Goal: Task Accomplishment & Management: Manage account settings

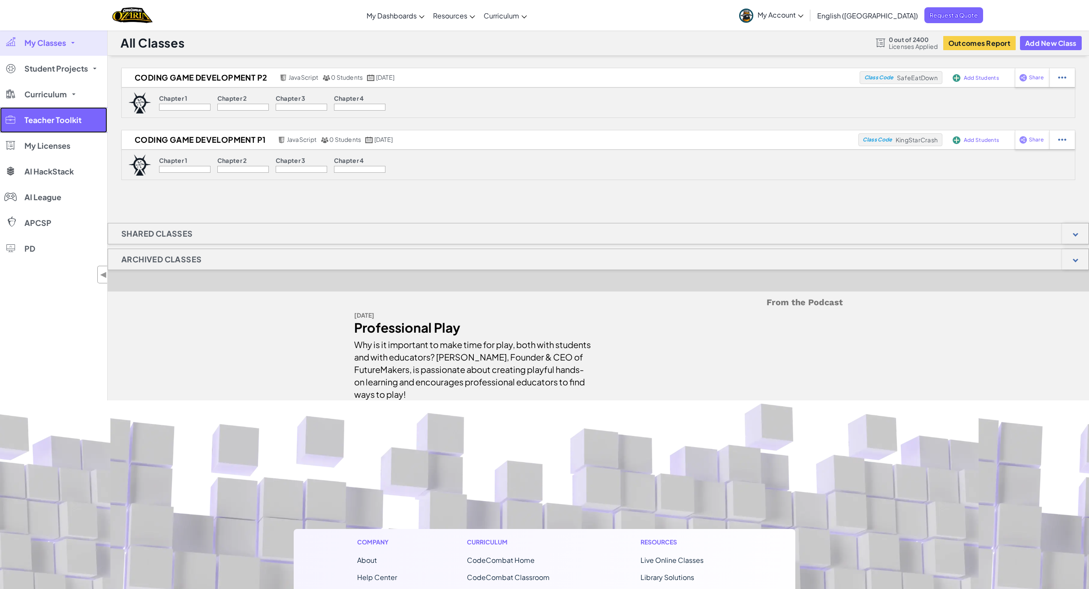
click at [69, 126] on link "Teacher Toolkit" at bounding box center [53, 120] width 107 height 26
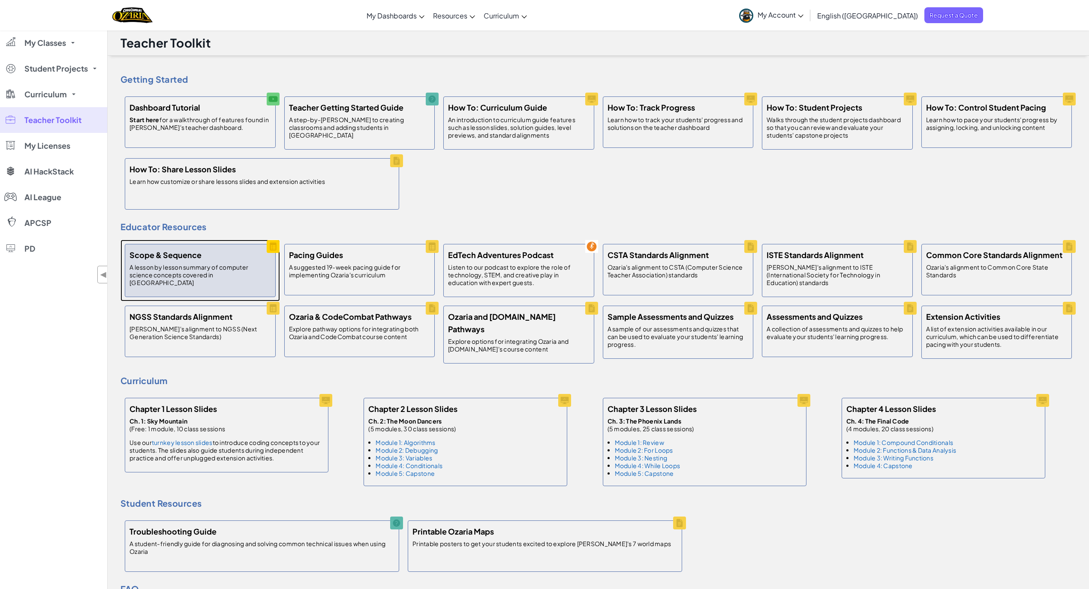
click at [220, 277] on p "A lesson by lesson summary of computer science concepts covered in [GEOGRAPHIC_…" at bounding box center [199, 274] width 141 height 23
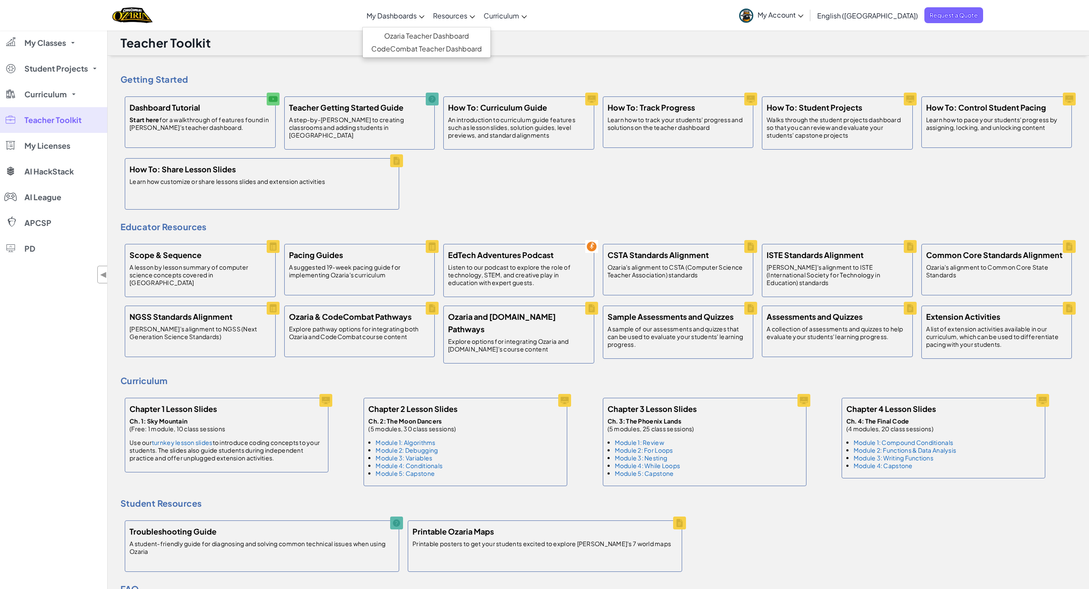
click at [416, 15] on span "My Dashboards" at bounding box center [392, 15] width 50 height 9
click at [430, 40] on link "Ozaria Teacher Dashboard" at bounding box center [427, 36] width 128 height 13
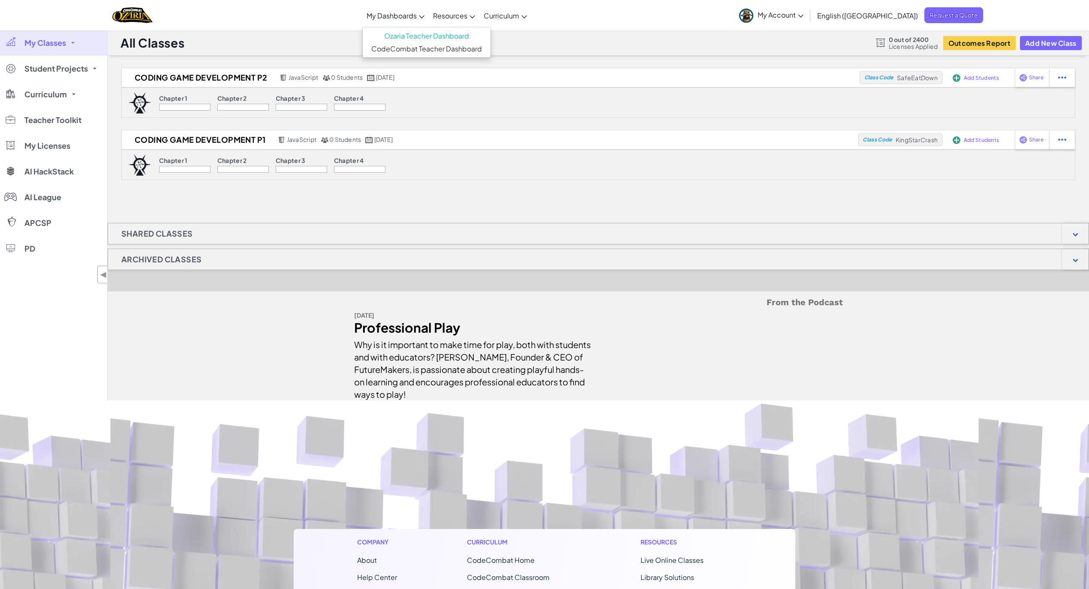
click at [178, 99] on p "Chapter 1" at bounding box center [173, 98] width 29 height 7
click at [57, 93] on span "Curriculum" at bounding box center [45, 94] width 42 height 8
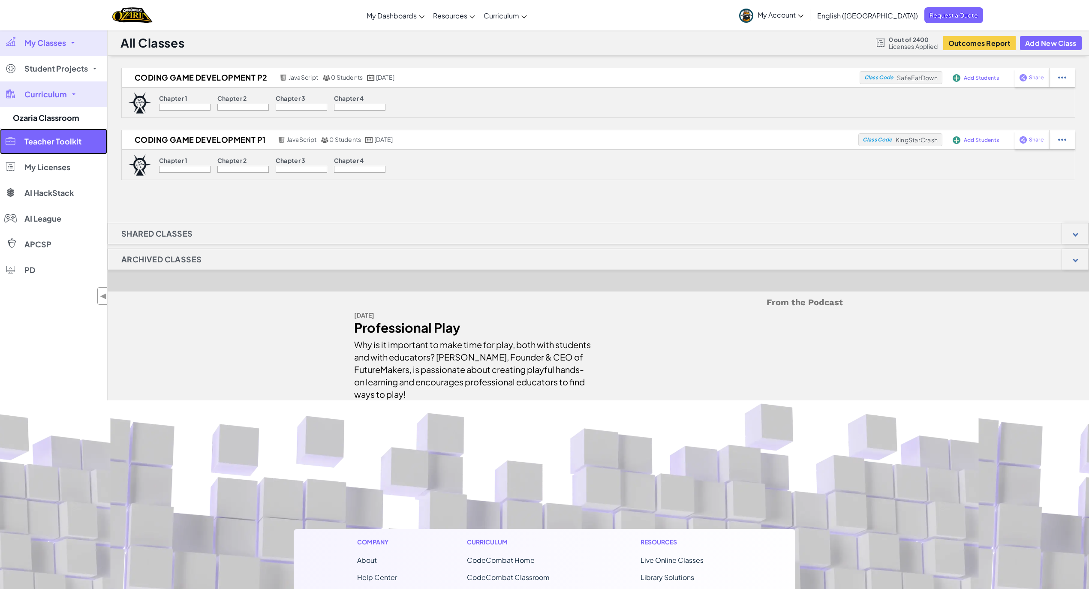
click at [49, 143] on span "Teacher Toolkit" at bounding box center [52, 142] width 57 height 8
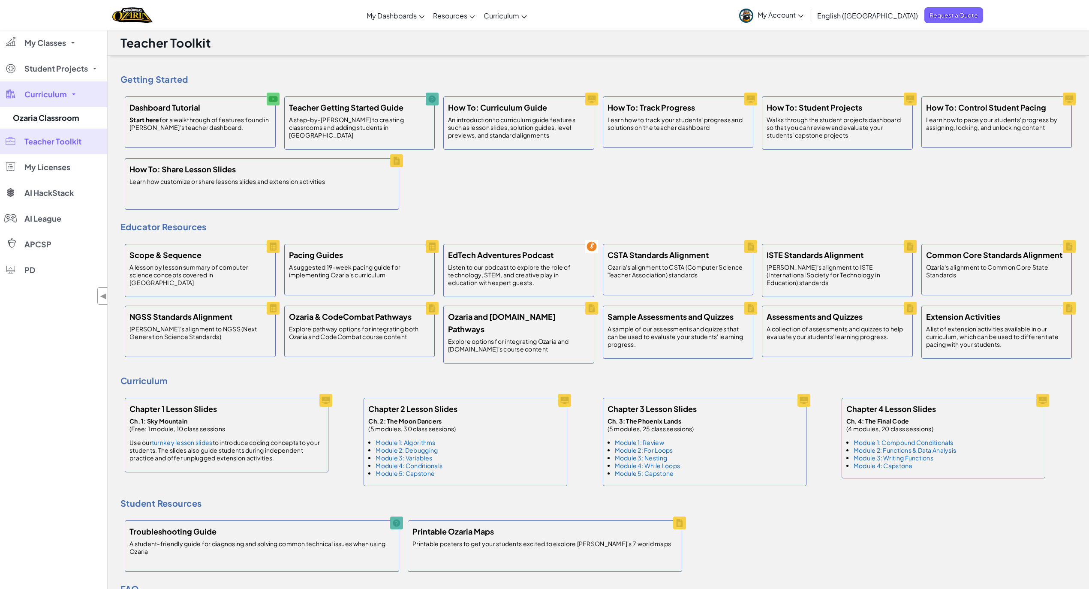
click at [69, 95] on link "Curriculum" at bounding box center [53, 94] width 107 height 26
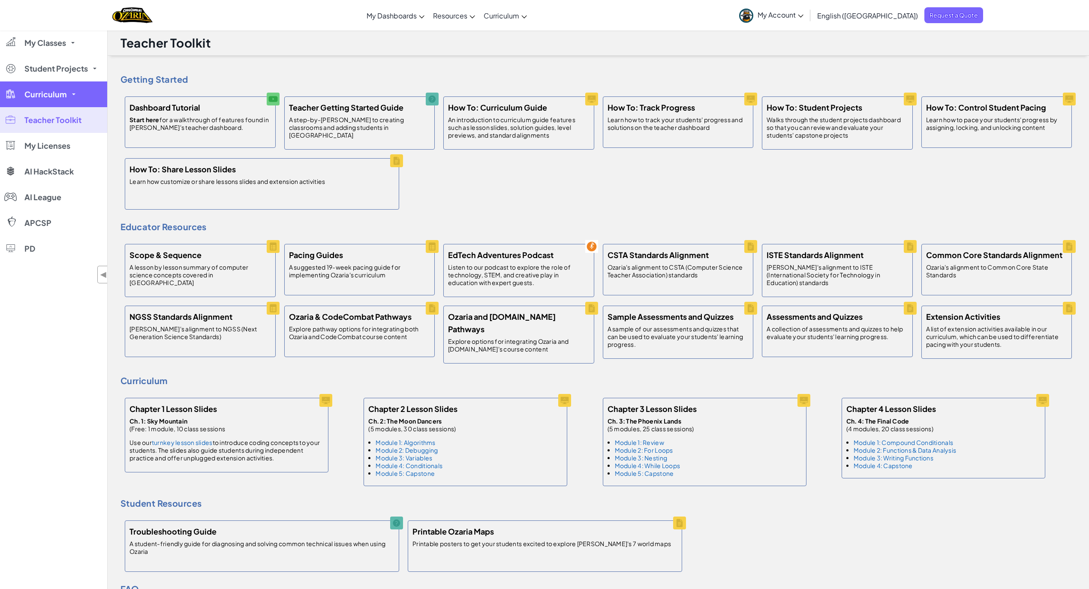
click at [69, 95] on link "Curriculum" at bounding box center [53, 94] width 107 height 26
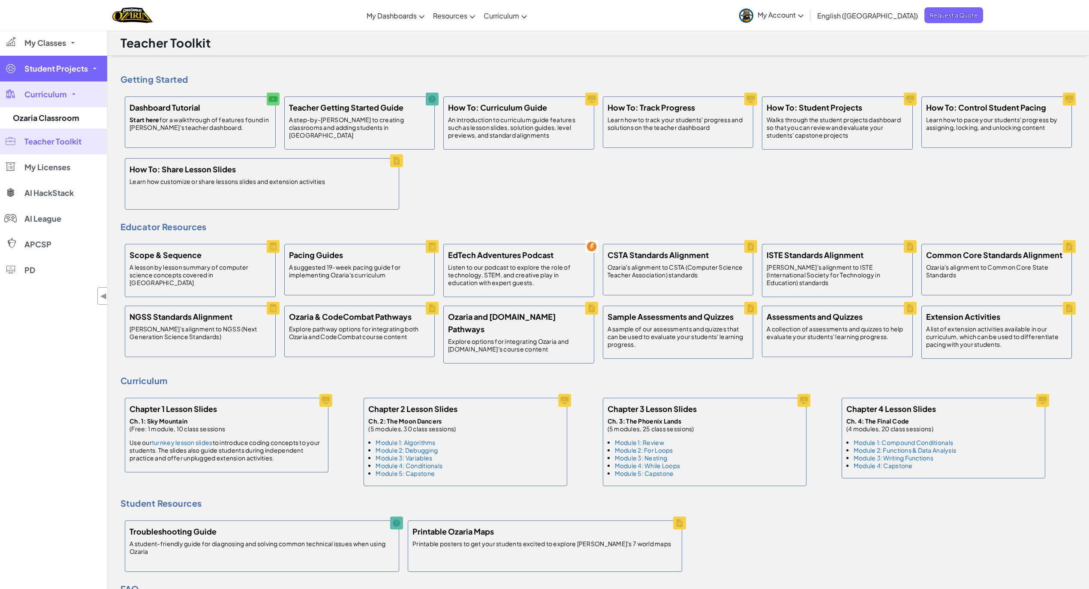
click at [93, 72] on link "Student Projects" at bounding box center [53, 69] width 107 height 26
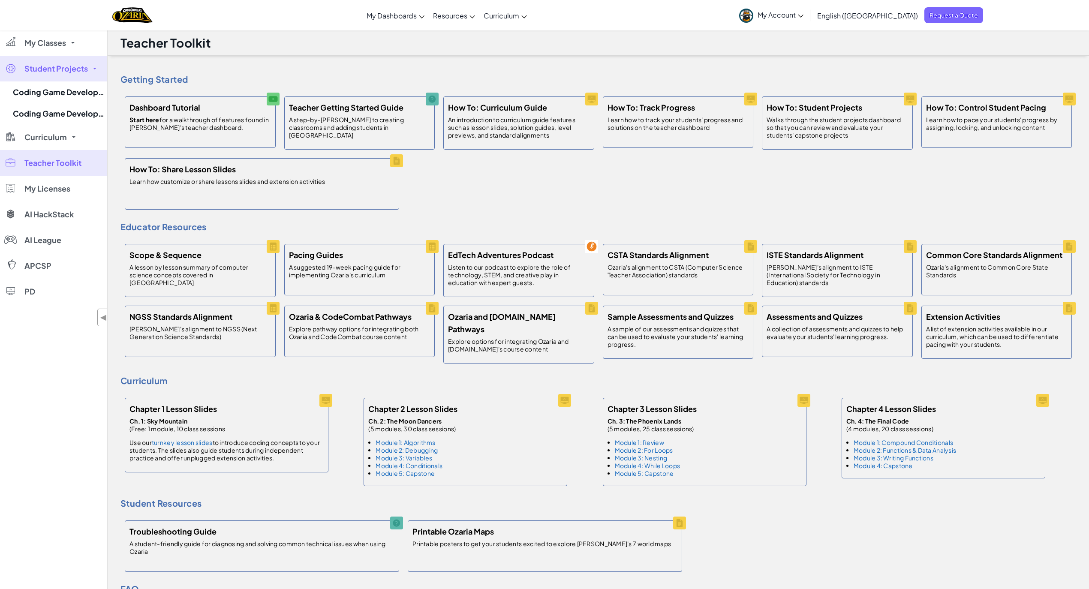
click at [93, 72] on link "Student Projects" at bounding box center [53, 69] width 107 height 26
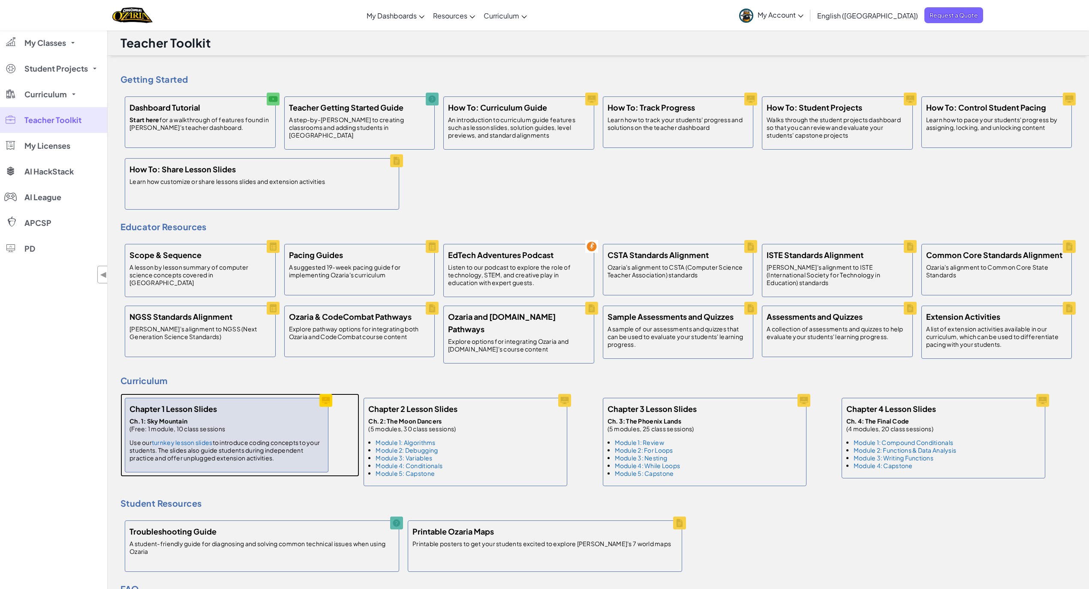
click at [178, 405] on h5 "Chapter 1 Lesson Slides" at bounding box center [172, 409] width 87 height 12
click at [290, 424] on p "Ch. 1: Sky Mountain (Free: 1 module, 10 class sessions" at bounding box center [226, 424] width 194 height 15
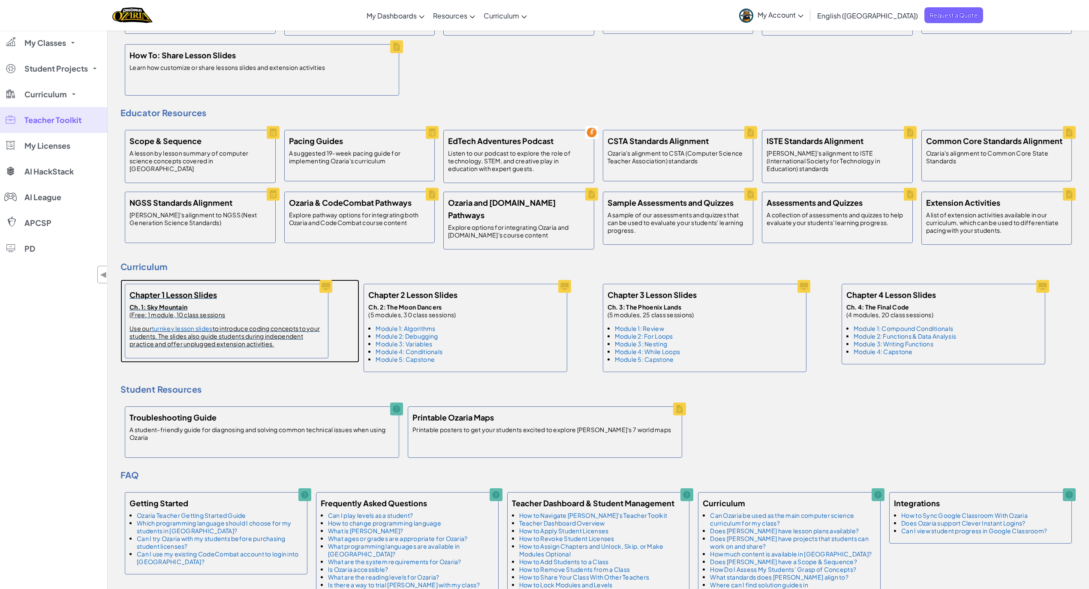
scroll to position [228, 0]
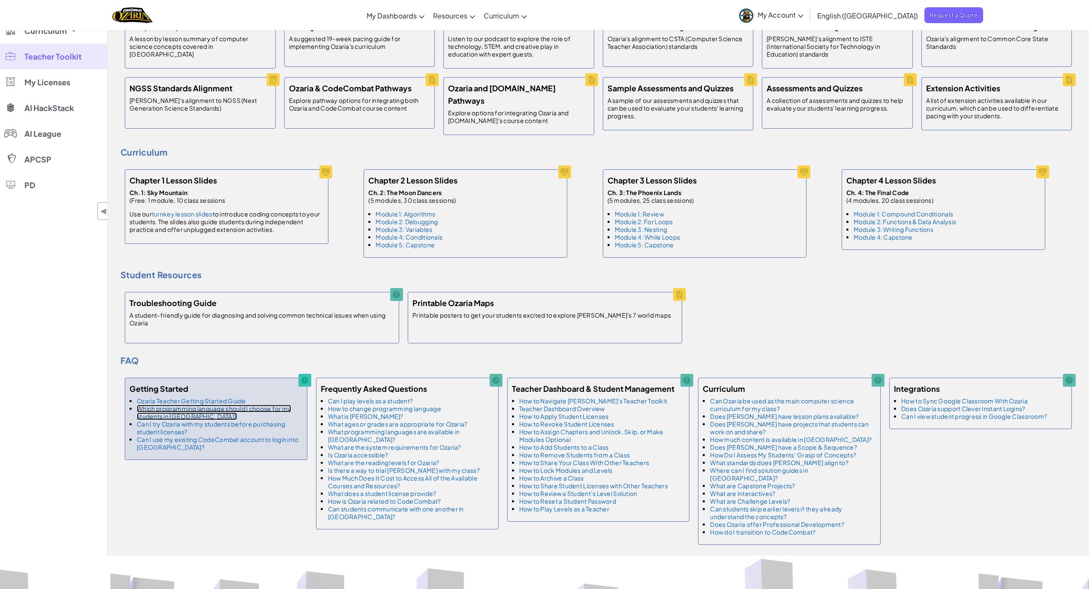
click at [256, 406] on link "Which programming language should I choose for my students in [GEOGRAPHIC_DATA]?" at bounding box center [214, 412] width 154 height 15
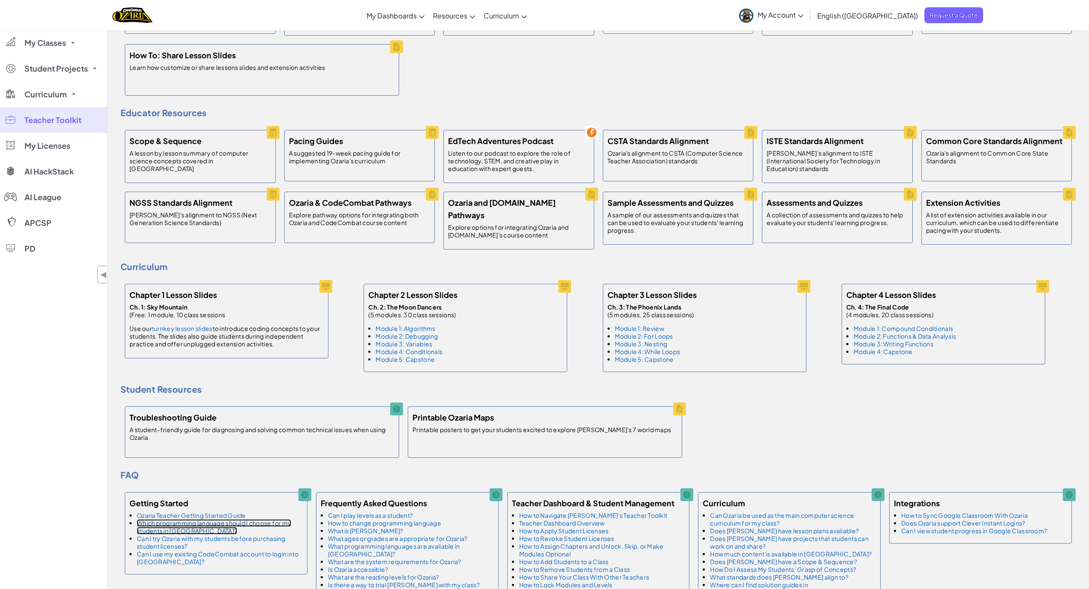
scroll to position [0, 0]
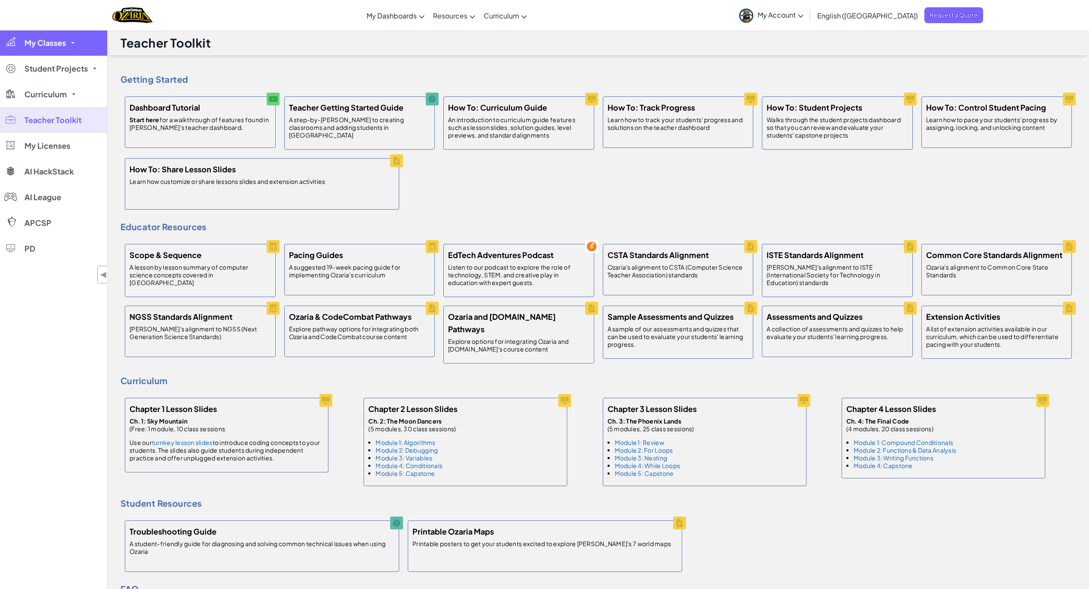
click at [59, 45] on span "My Classes" at bounding box center [45, 43] width 42 height 8
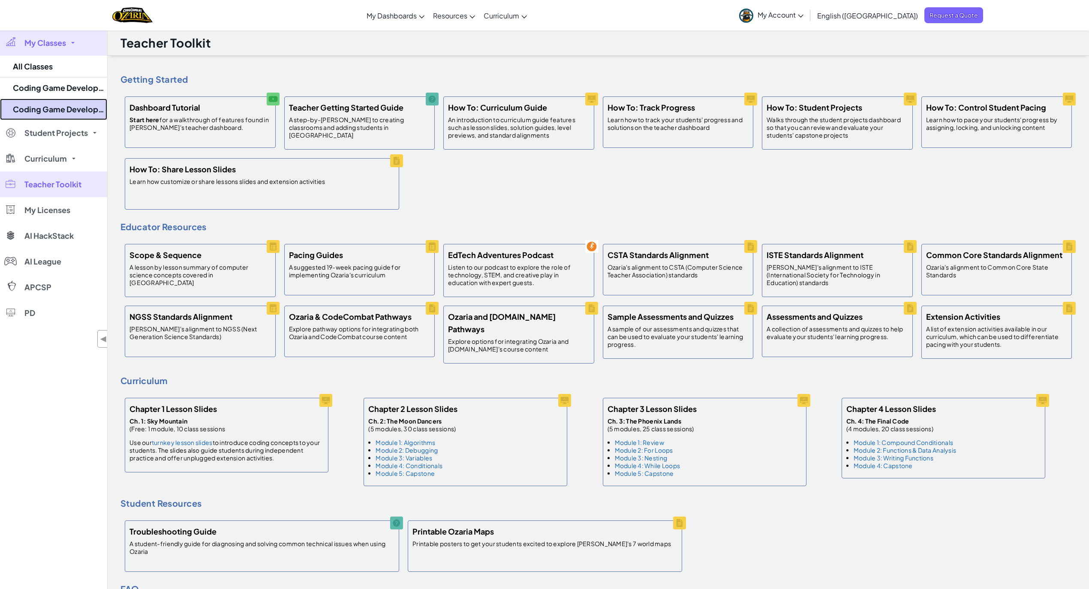
click at [58, 110] on link "Coding Game Development P1" at bounding box center [53, 109] width 107 height 21
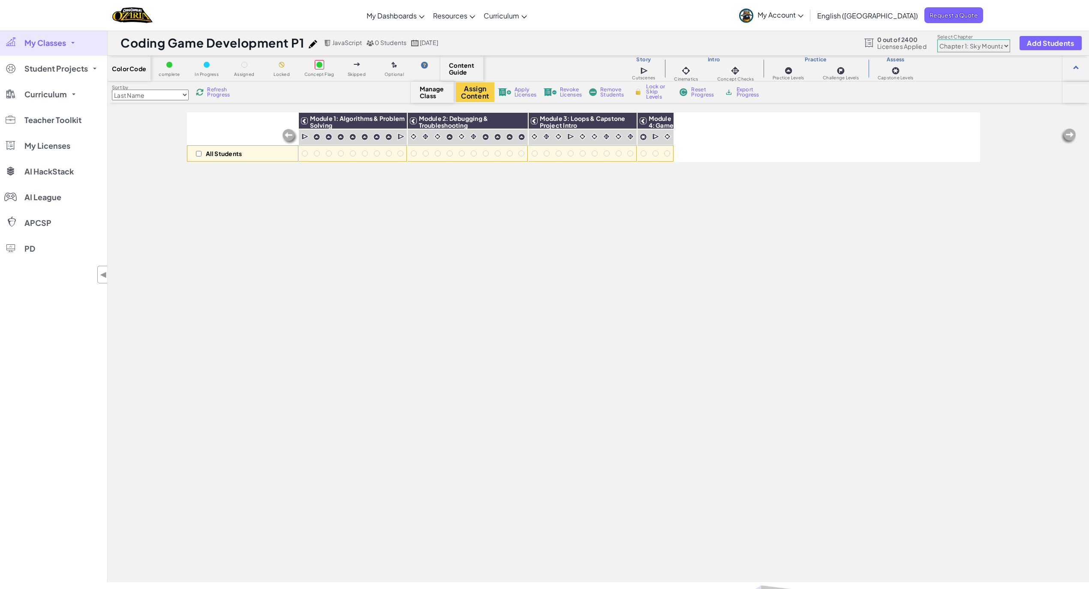
click at [430, 91] on span "Manage Class" at bounding box center [432, 92] width 25 height 14
click at [478, 95] on button "Assign Content" at bounding box center [475, 92] width 39 height 20
click at [426, 93] on span "Manage Class" at bounding box center [432, 92] width 25 height 14
click at [1048, 42] on span "Add Students" at bounding box center [1050, 42] width 47 height 7
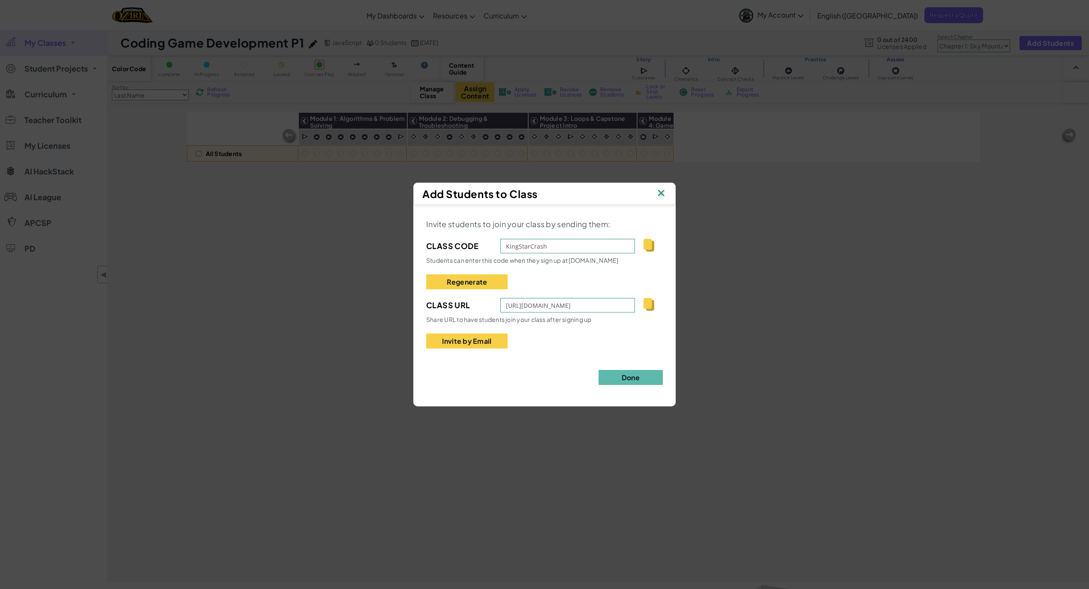
click at [648, 306] on img at bounding box center [648, 304] width 11 height 13
